Goal: Information Seeking & Learning: Learn about a topic

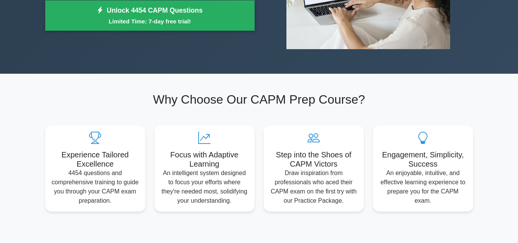
scroll to position [169, 0]
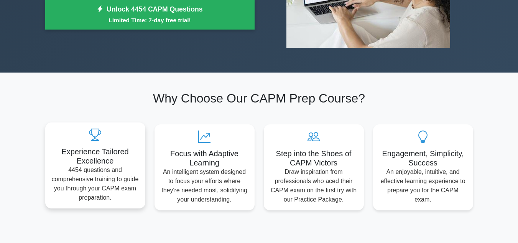
click at [125, 151] on h5 "Experience Tailored Excellence" at bounding box center [95, 156] width 88 height 18
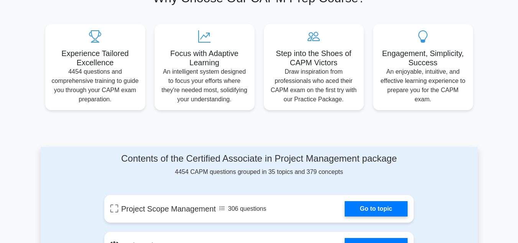
scroll to position [307, 0]
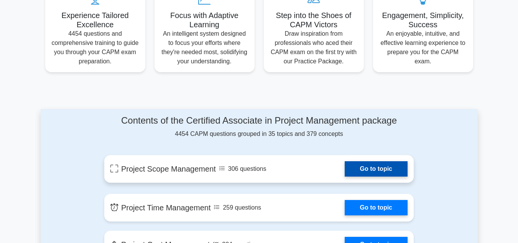
click at [368, 165] on link "Go to topic" at bounding box center [376, 168] width 63 height 15
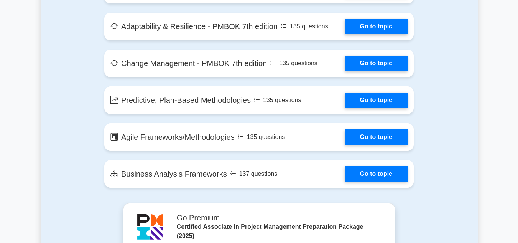
scroll to position [1550, 0]
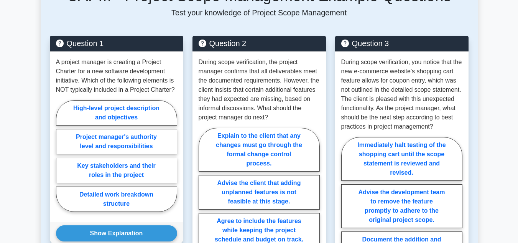
scroll to position [399, 0]
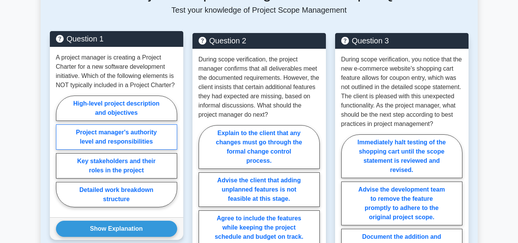
click at [160, 135] on label "Project manager's authority level and responsibilities" at bounding box center [116, 136] width 121 height 25
click at [61, 151] on input "Project manager's authority level and responsibilities" at bounding box center [58, 153] width 5 height 5
radio input "true"
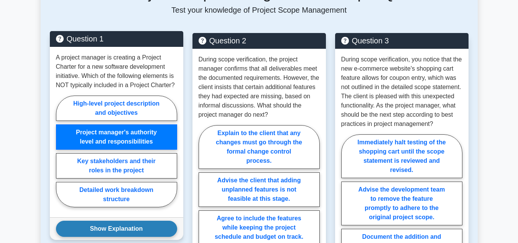
click at [129, 222] on button "Show Explanation" at bounding box center [116, 229] width 121 height 16
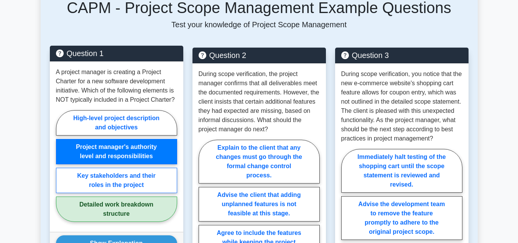
scroll to position [384, 0]
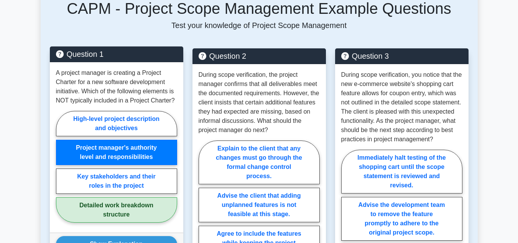
click at [145, 155] on label "Project manager's authority level and responsibilities" at bounding box center [116, 152] width 121 height 25
click at [61, 166] on input "Project manager's authority level and responsibilities" at bounding box center [58, 168] width 5 height 5
click at [145, 155] on label "Project manager's authority level and responsibilities" at bounding box center [116, 152] width 121 height 25
click at [61, 166] on input "Project manager's authority level and responsibilities" at bounding box center [58, 168] width 5 height 5
click at [131, 187] on label "Key stakeholders and their roles in the project" at bounding box center [116, 180] width 121 height 25
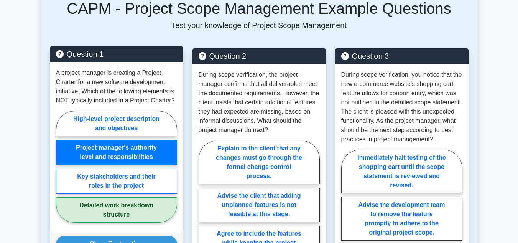
click at [61, 171] on input "Key stakeholders and their roles in the project" at bounding box center [58, 168] width 5 height 5
radio input "true"
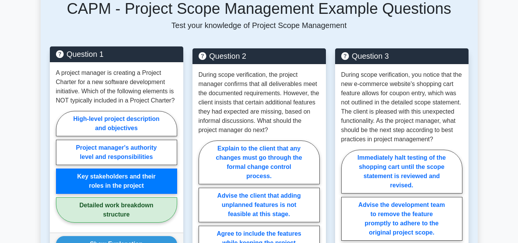
click at [133, 211] on label "Detailed work breakdown structure" at bounding box center [116, 209] width 121 height 25
click at [61, 171] on input "Detailed work breakdown structure" at bounding box center [58, 168] width 5 height 5
radio input "true"
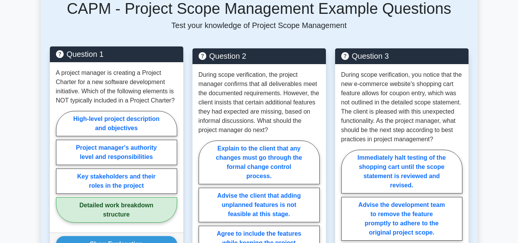
click at [133, 211] on label "Detailed work breakdown structure" at bounding box center [116, 209] width 121 height 25
click at [61, 171] on input "Detailed work breakdown structure" at bounding box center [58, 168] width 5 height 5
click at [133, 211] on label "Detailed work breakdown structure" at bounding box center [116, 209] width 121 height 25
click at [61, 171] on input "Detailed work breakdown structure" at bounding box center [58, 168] width 5 height 5
click at [125, 237] on button "Show Explanation" at bounding box center [116, 244] width 121 height 16
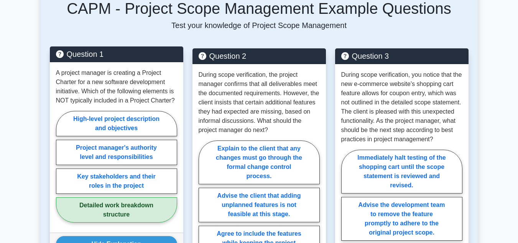
click at [130, 201] on label "Detailed work breakdown structure" at bounding box center [116, 209] width 121 height 25
click at [61, 171] on input "Detailed work breakdown structure" at bounding box center [58, 168] width 5 height 5
